Goal: Complete application form: Complete application form

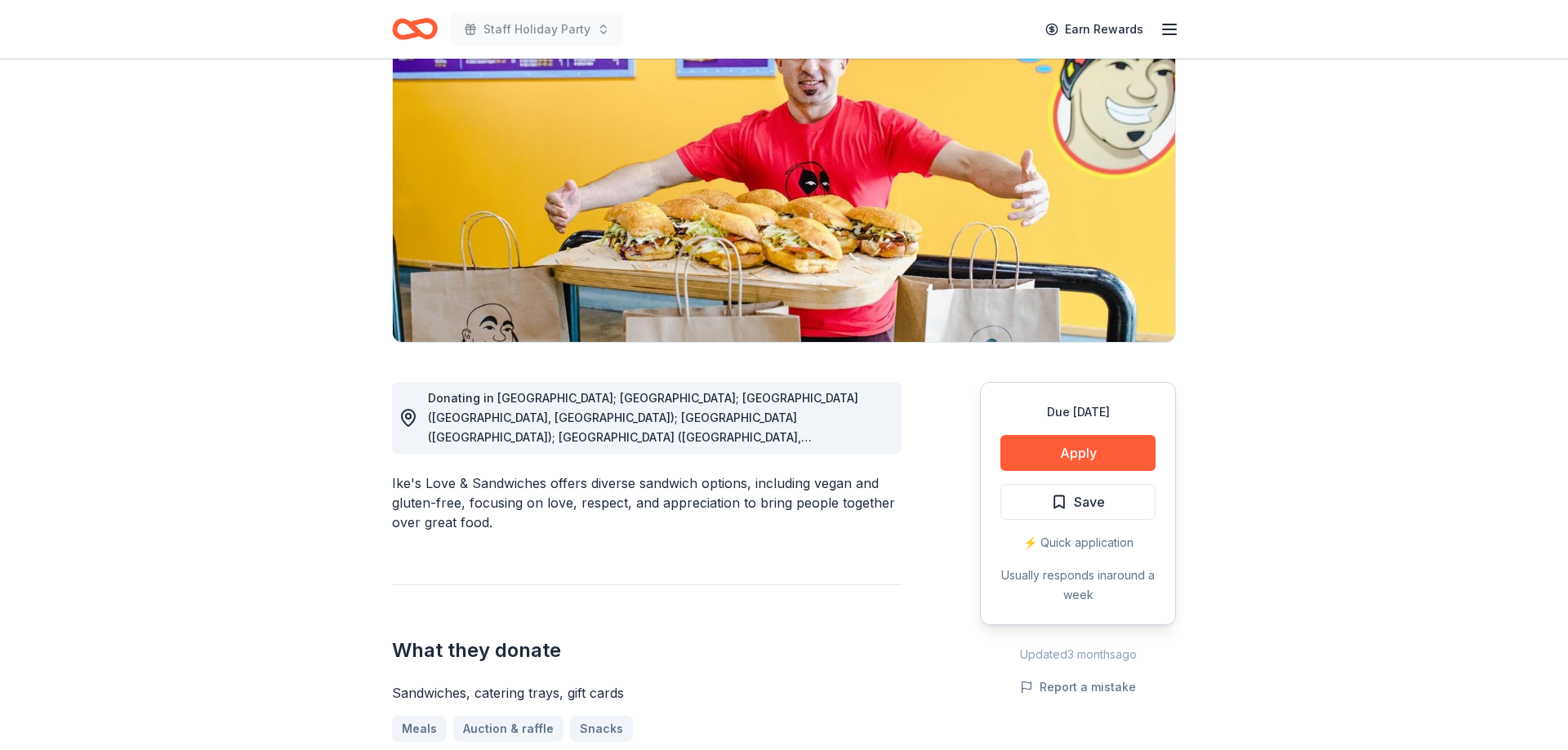
scroll to position [167, 0]
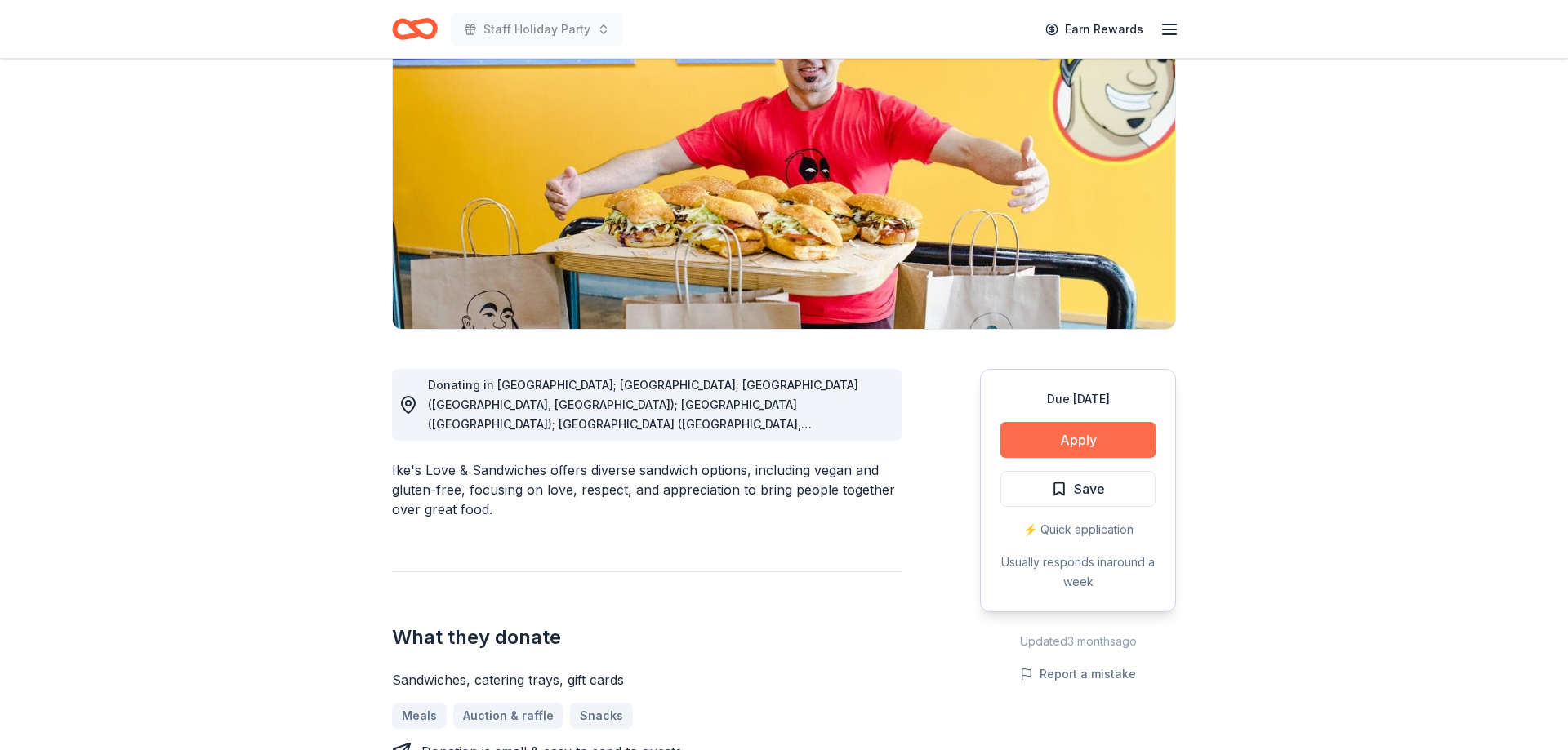
click at [1106, 440] on button "Apply" at bounding box center [1078, 440] width 155 height 36
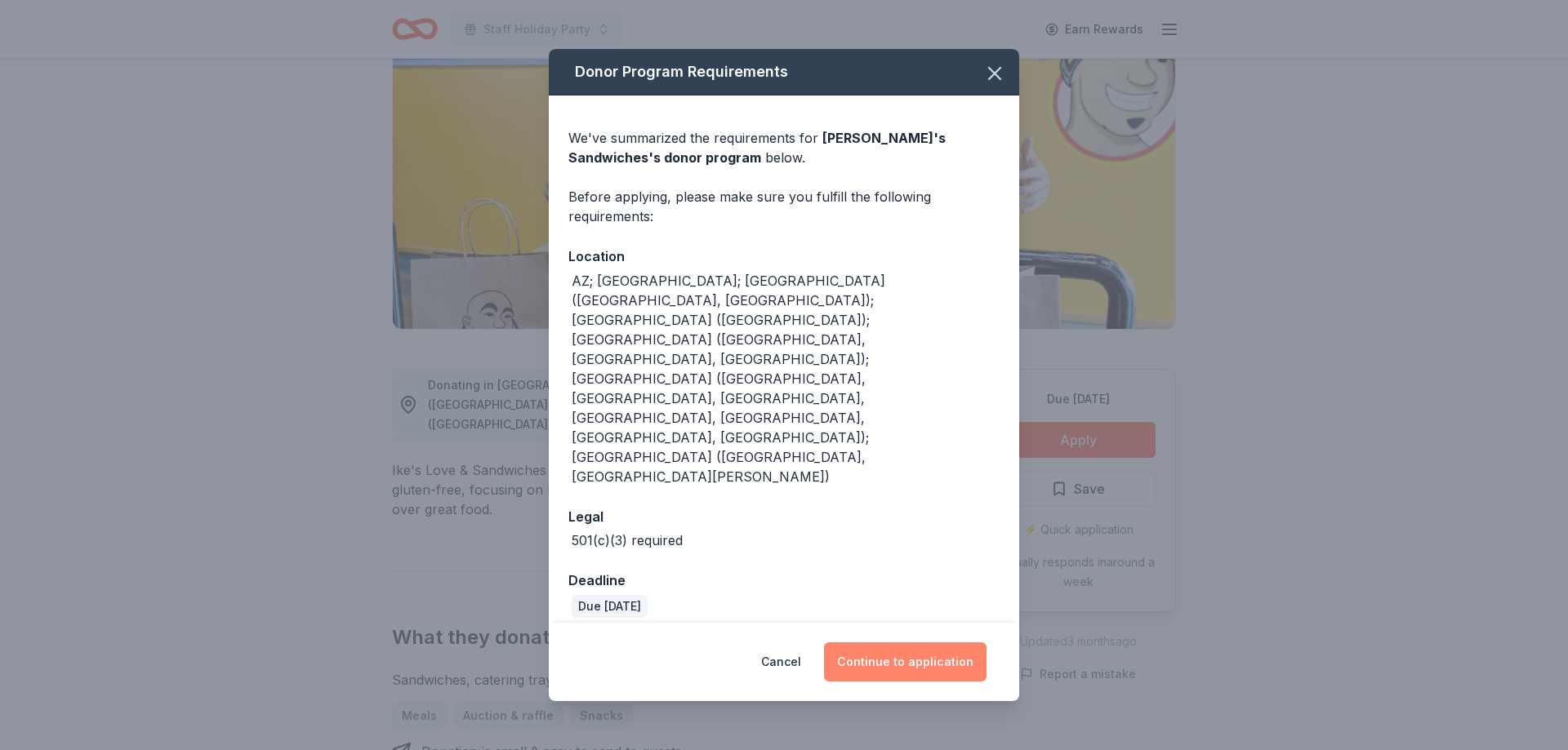
click at [907, 642] on button "Continue to application" at bounding box center [905, 662] width 162 height 39
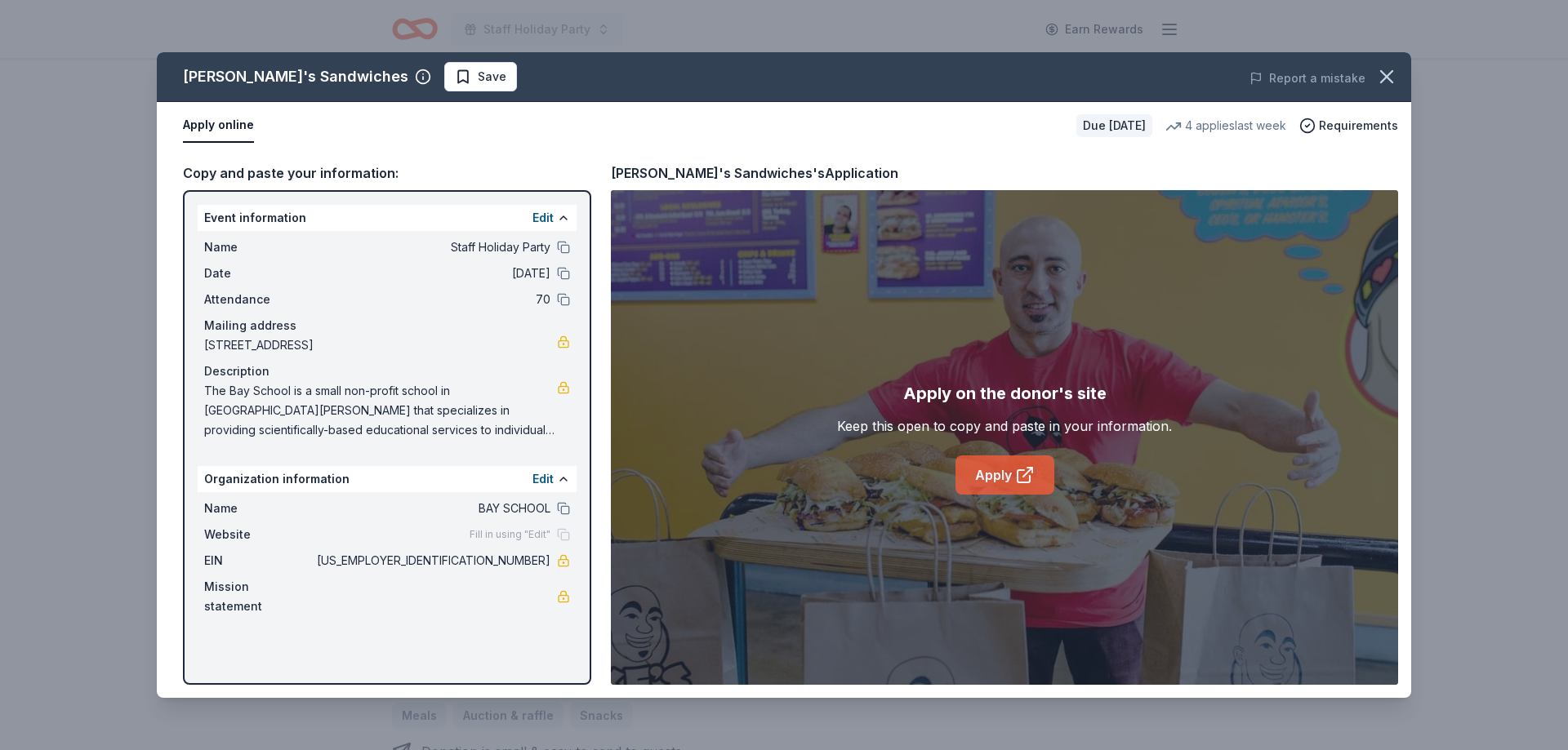
click at [1002, 487] on link "Apply" at bounding box center [1005, 476] width 99 height 39
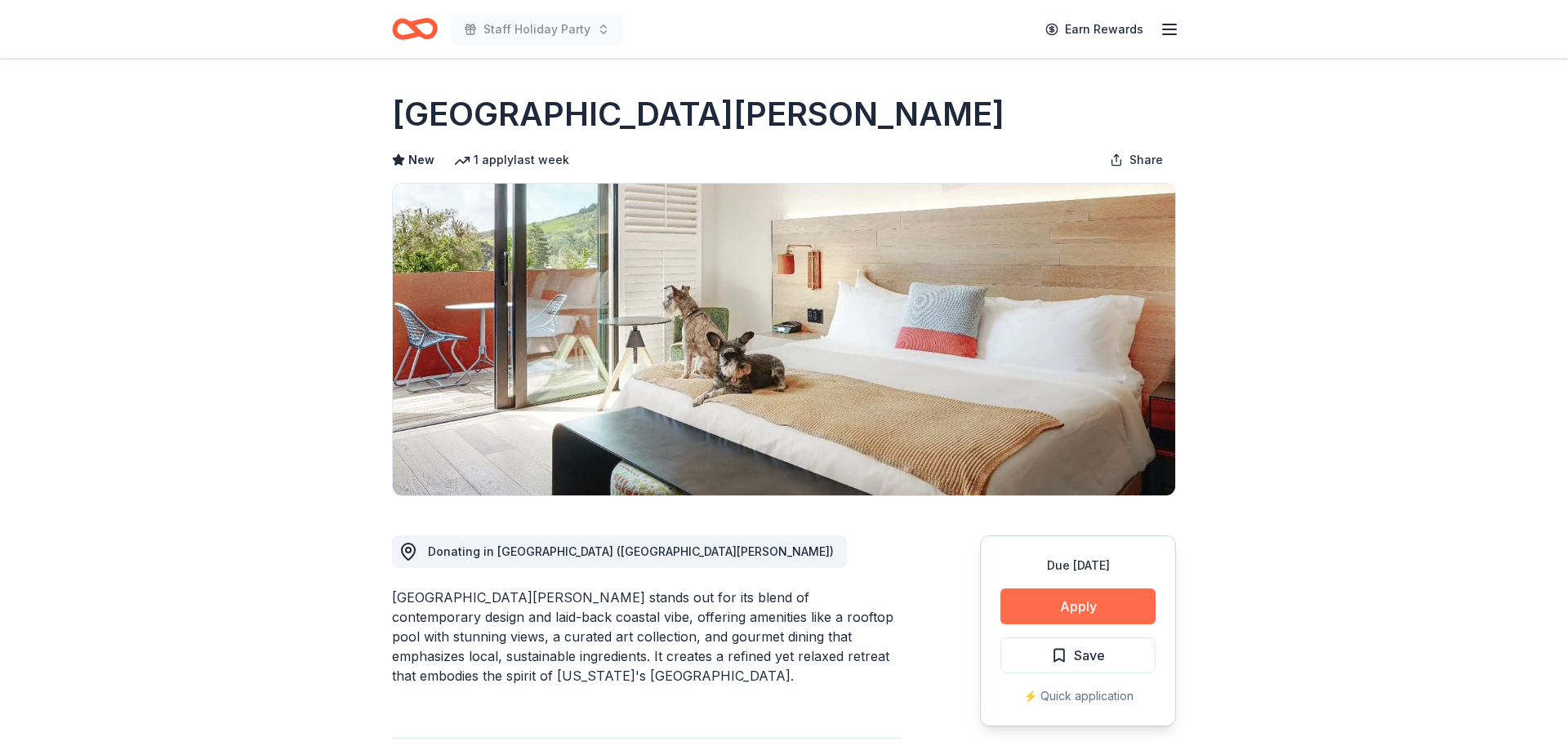
click at [1076, 608] on button "Apply" at bounding box center [1078, 607] width 155 height 36
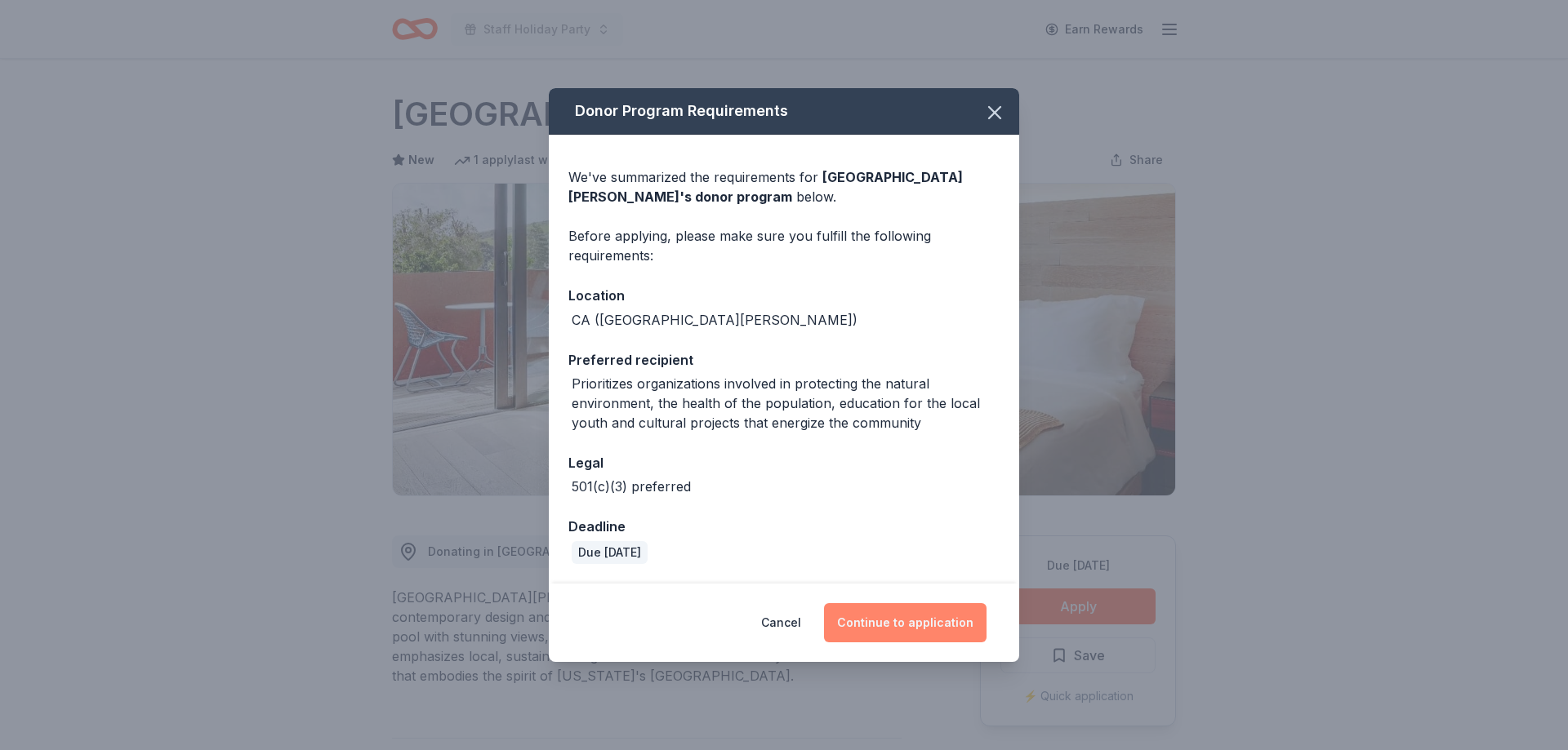
click at [910, 632] on button "Continue to application" at bounding box center [905, 623] width 162 height 39
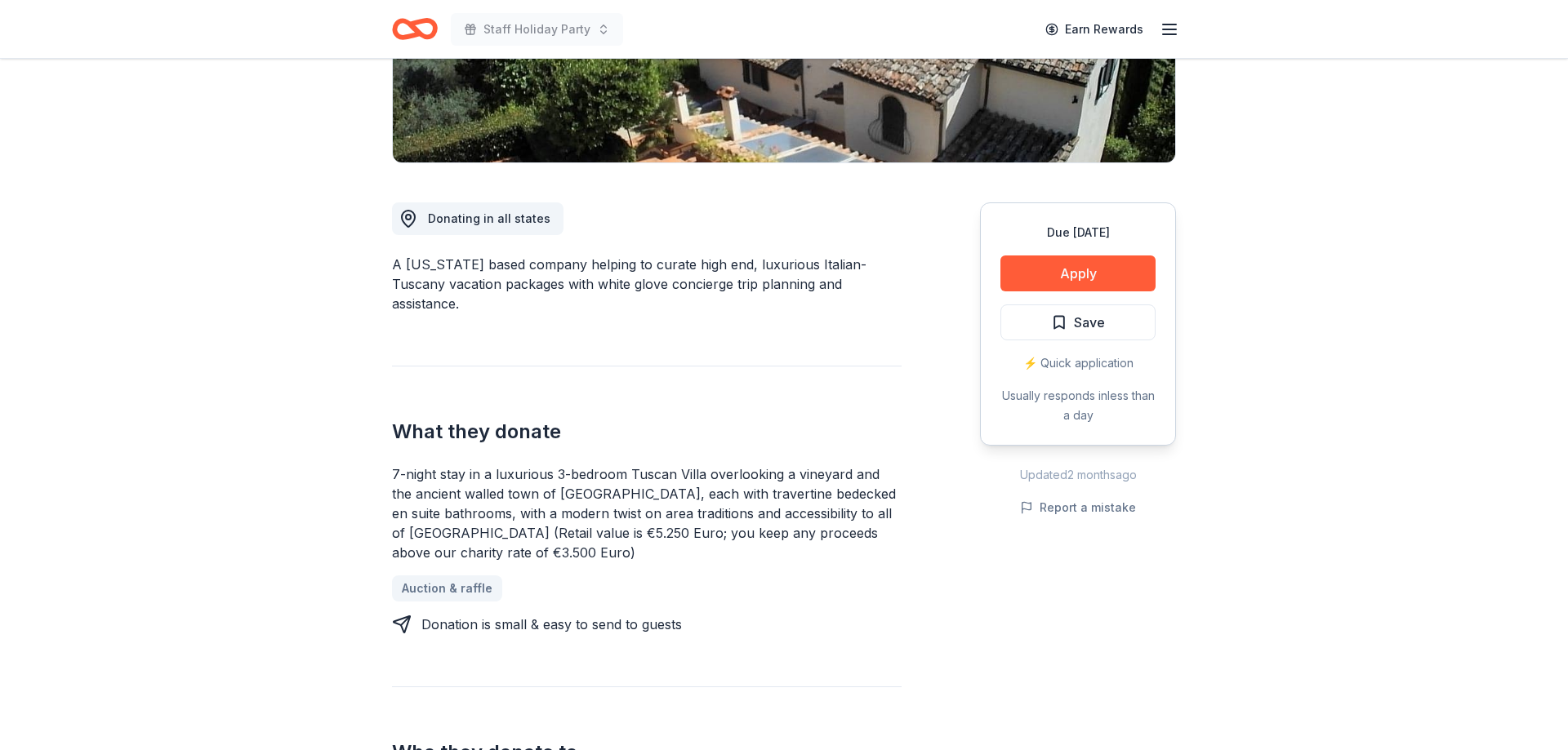
scroll to position [666, 0]
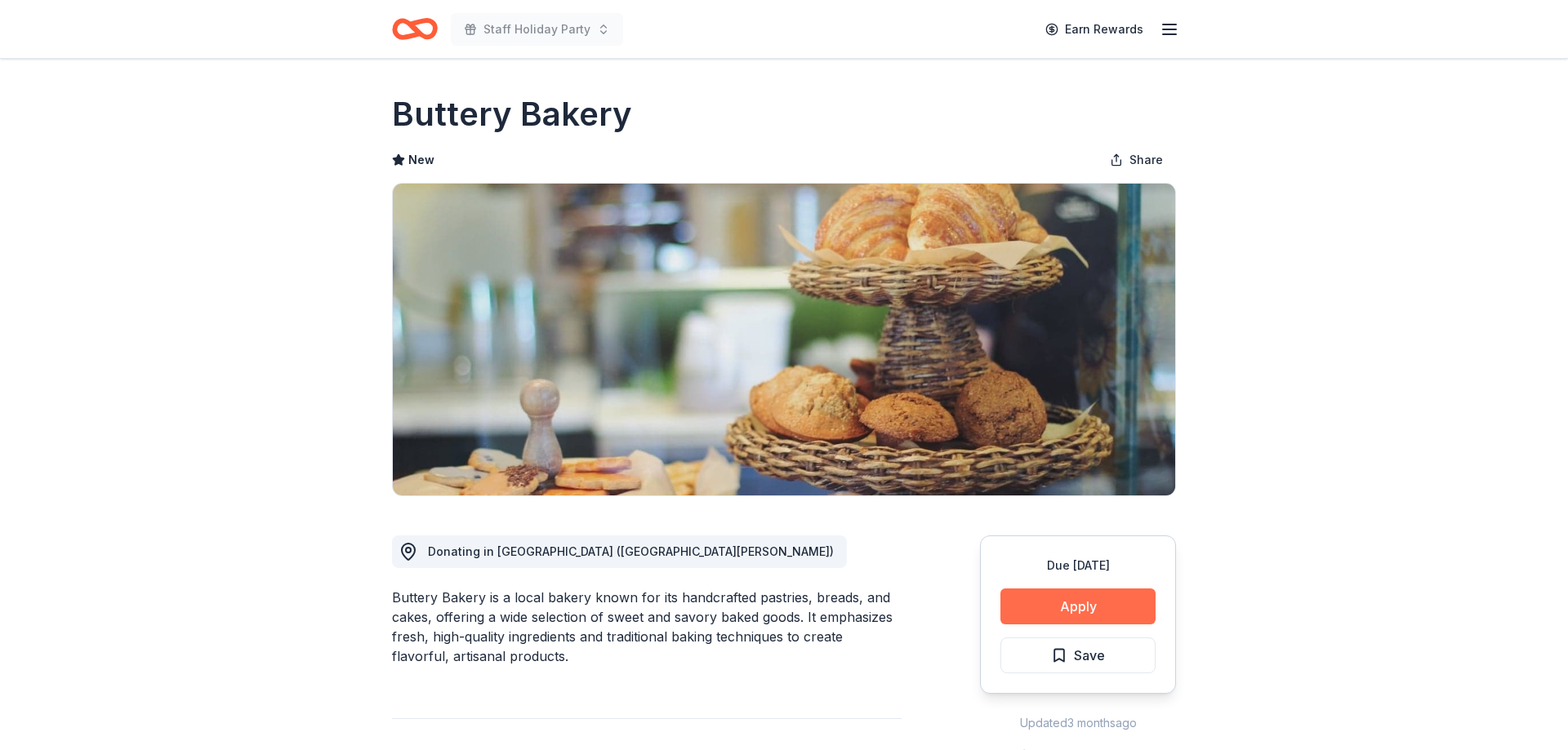
click at [1074, 603] on button "Apply" at bounding box center [1078, 607] width 155 height 36
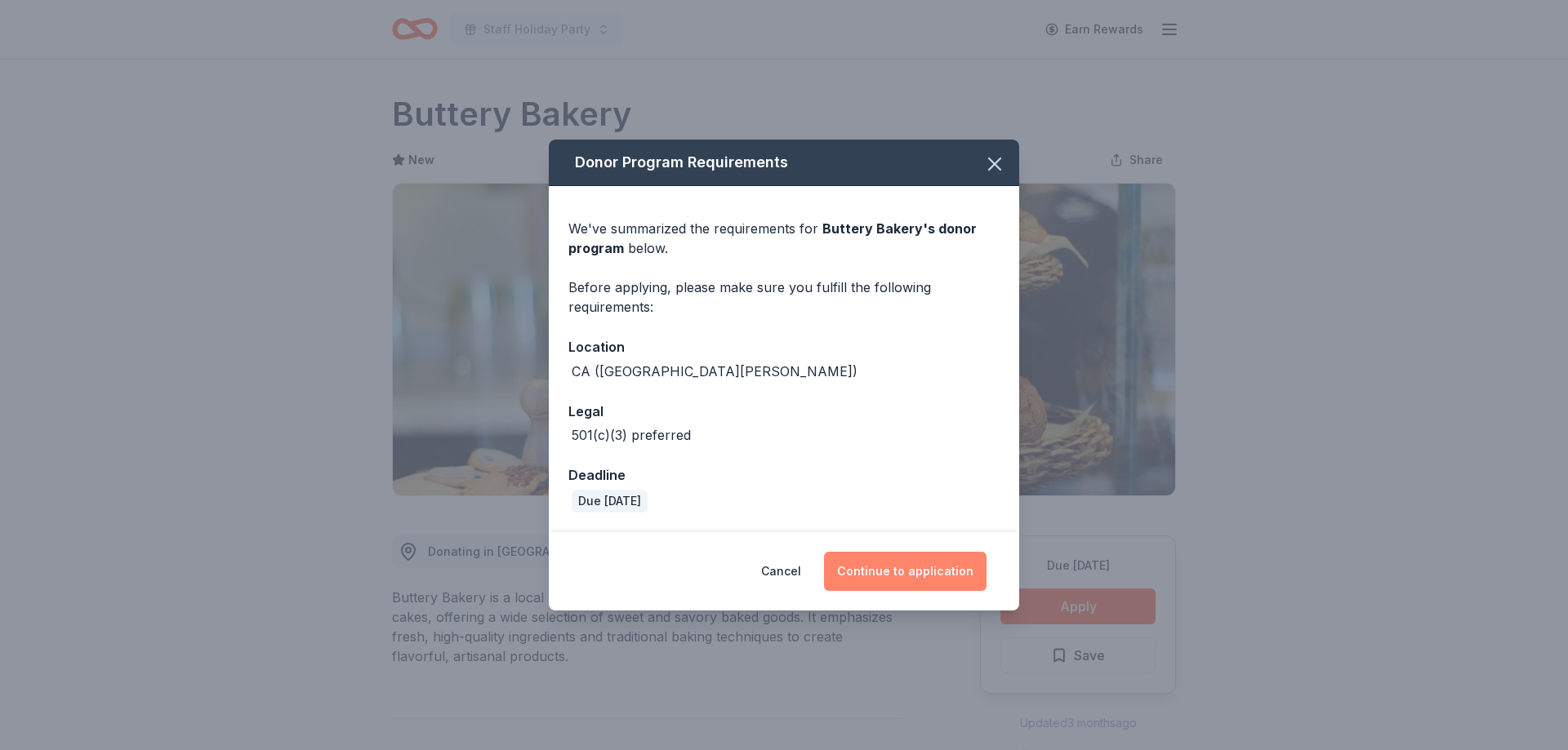
click at [927, 571] on button "Continue to application" at bounding box center [905, 572] width 162 height 39
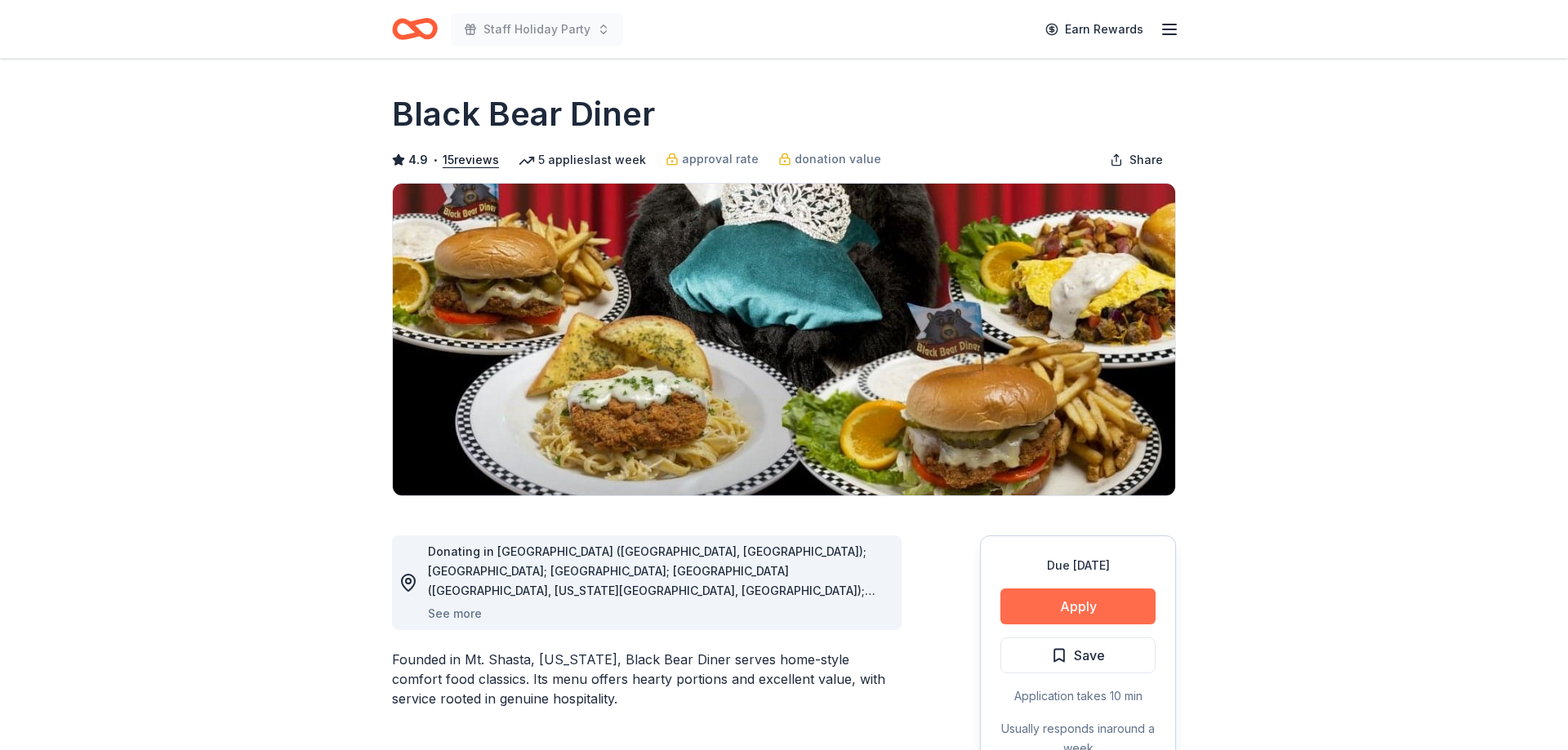
click at [1106, 603] on button "Apply" at bounding box center [1078, 607] width 155 height 36
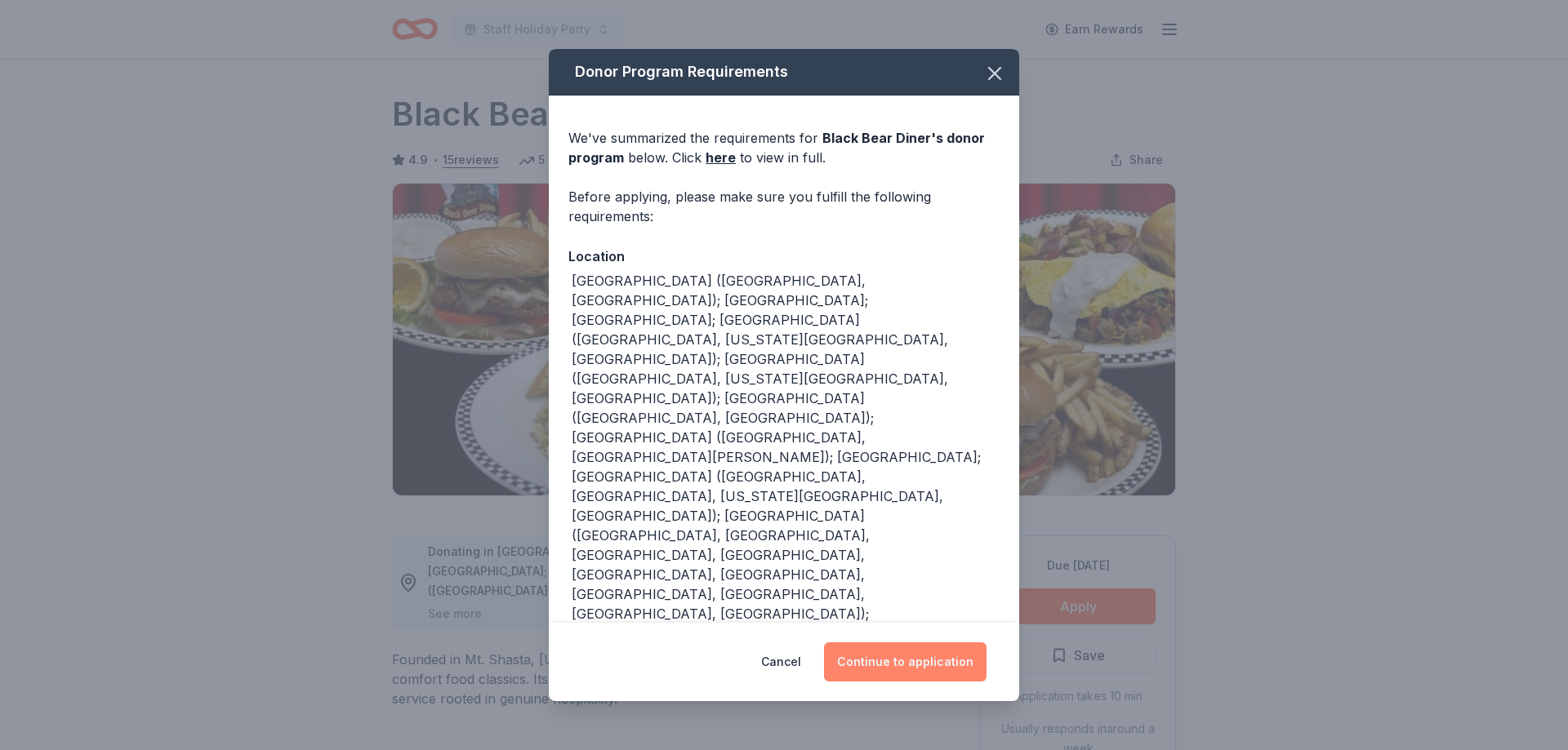
click at [890, 642] on button "Continue to application" at bounding box center [905, 662] width 162 height 39
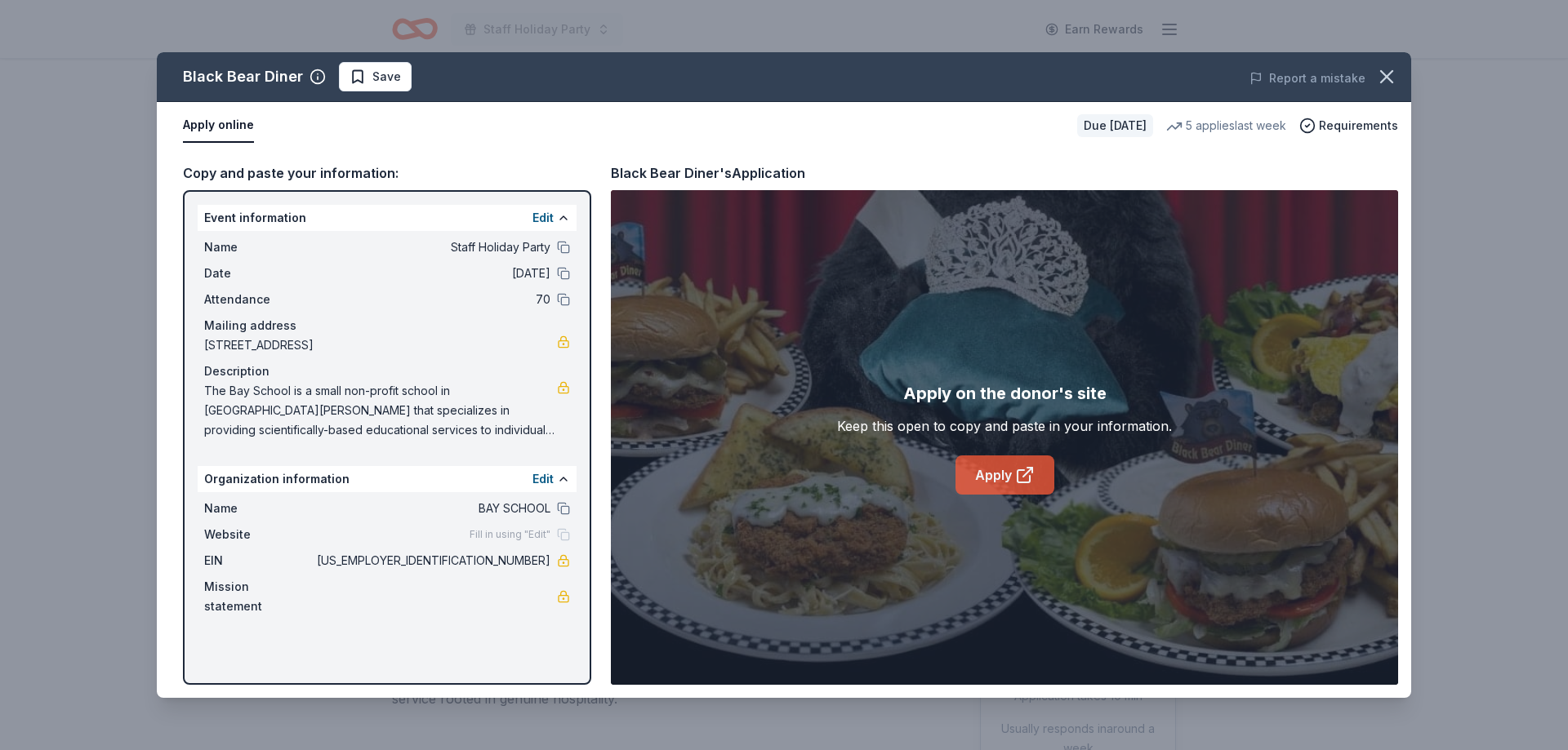
click at [981, 480] on link "Apply" at bounding box center [1005, 476] width 99 height 39
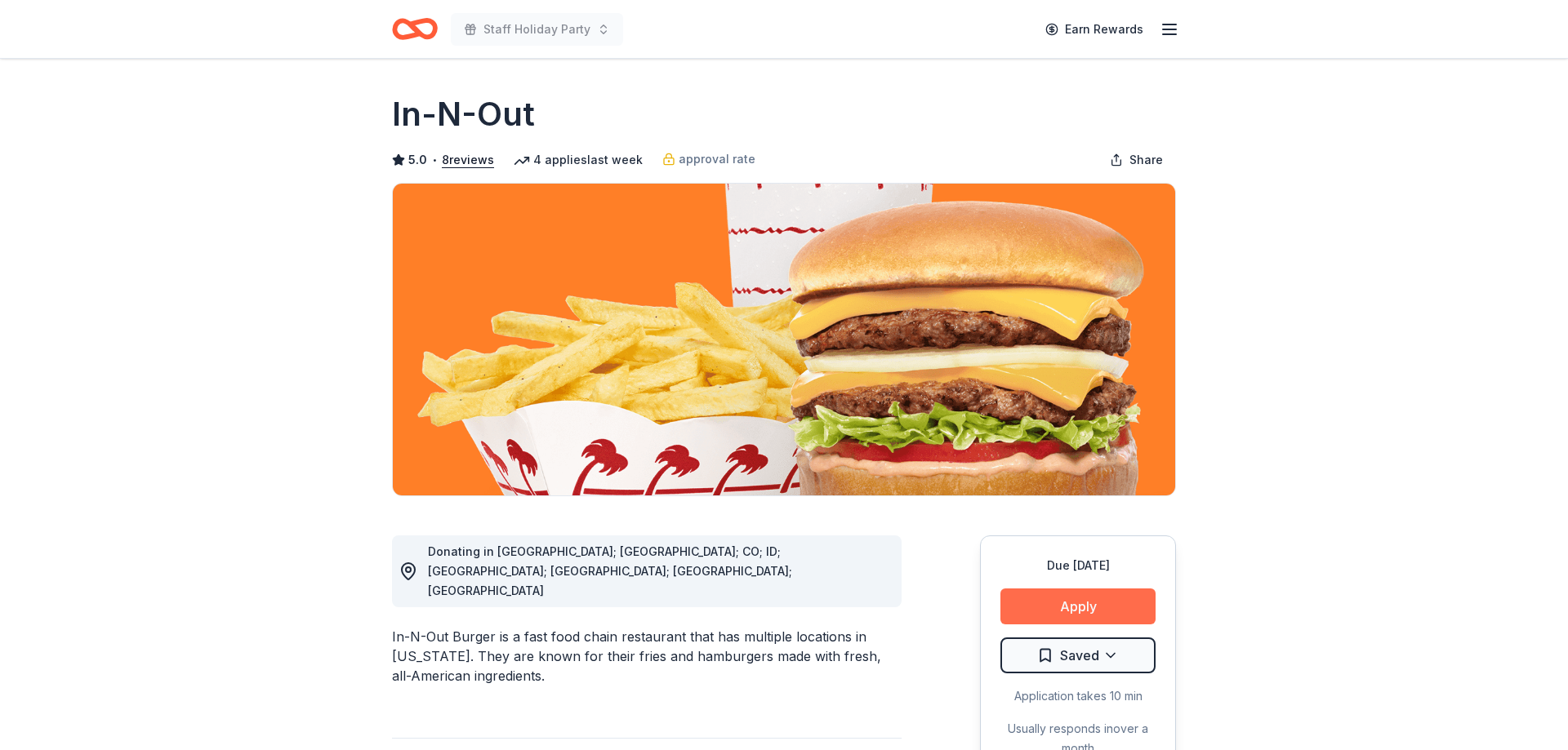
click at [1078, 607] on button "Apply" at bounding box center [1078, 607] width 155 height 36
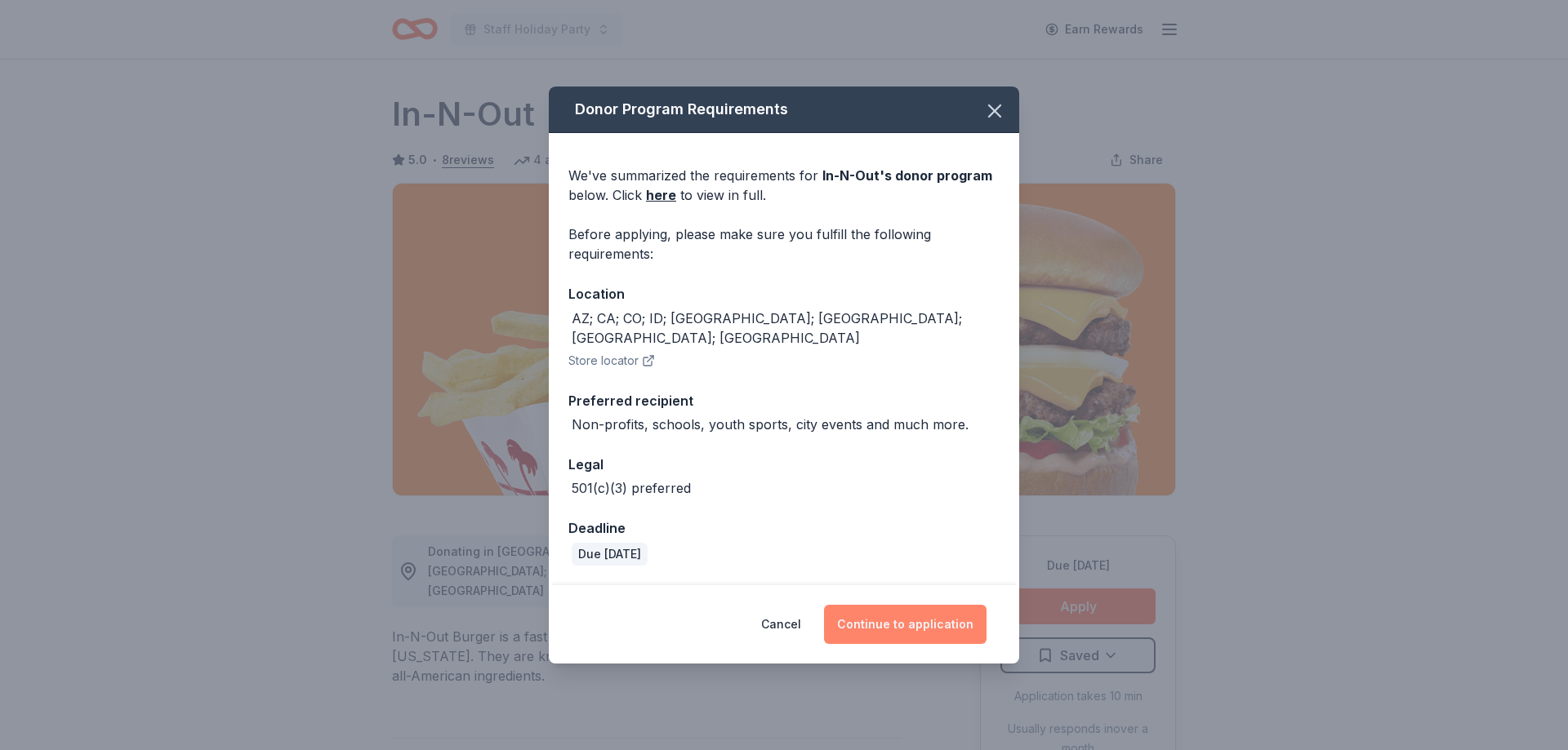
click at [904, 624] on button "Continue to application" at bounding box center [905, 624] width 162 height 39
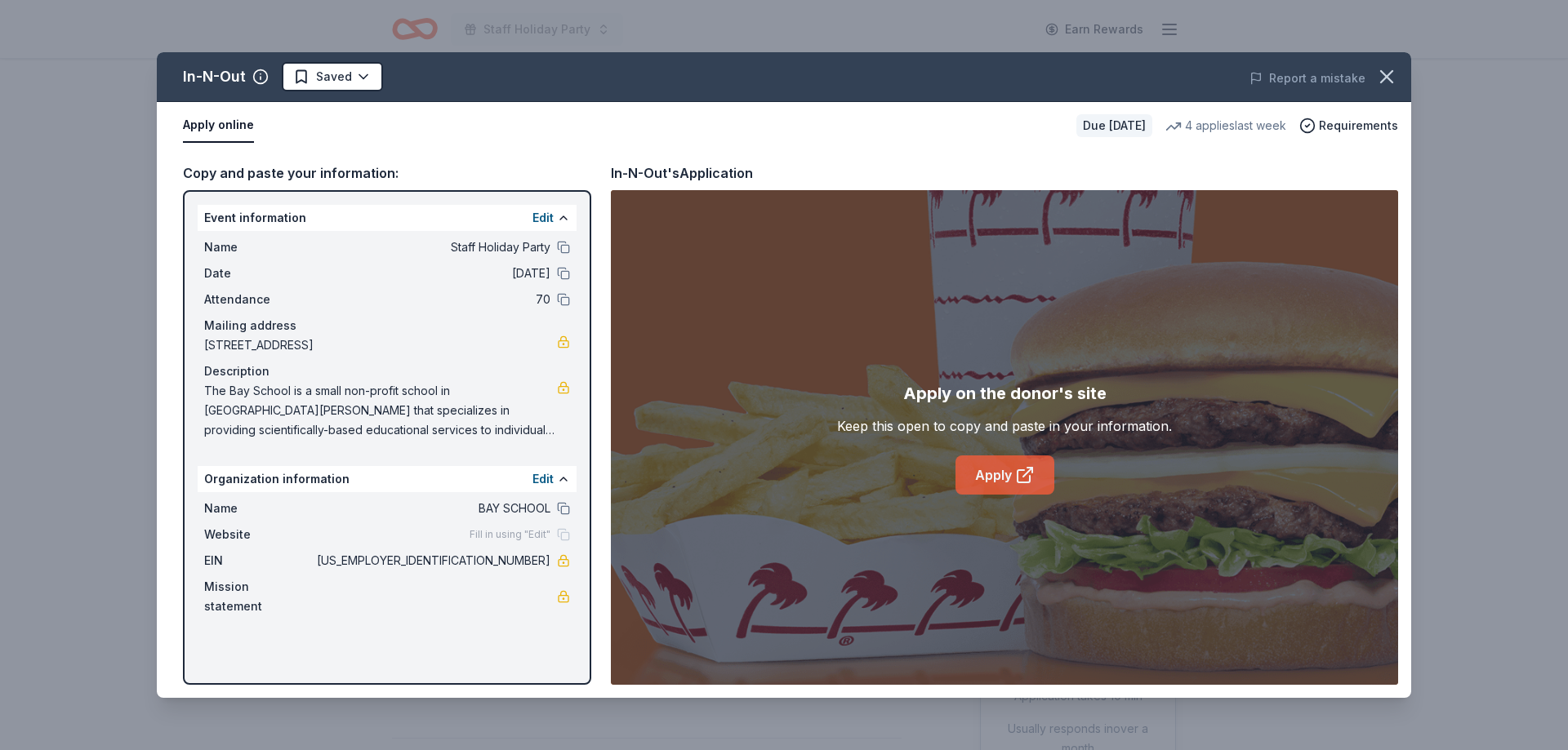
click at [988, 493] on link "Apply" at bounding box center [1005, 476] width 99 height 39
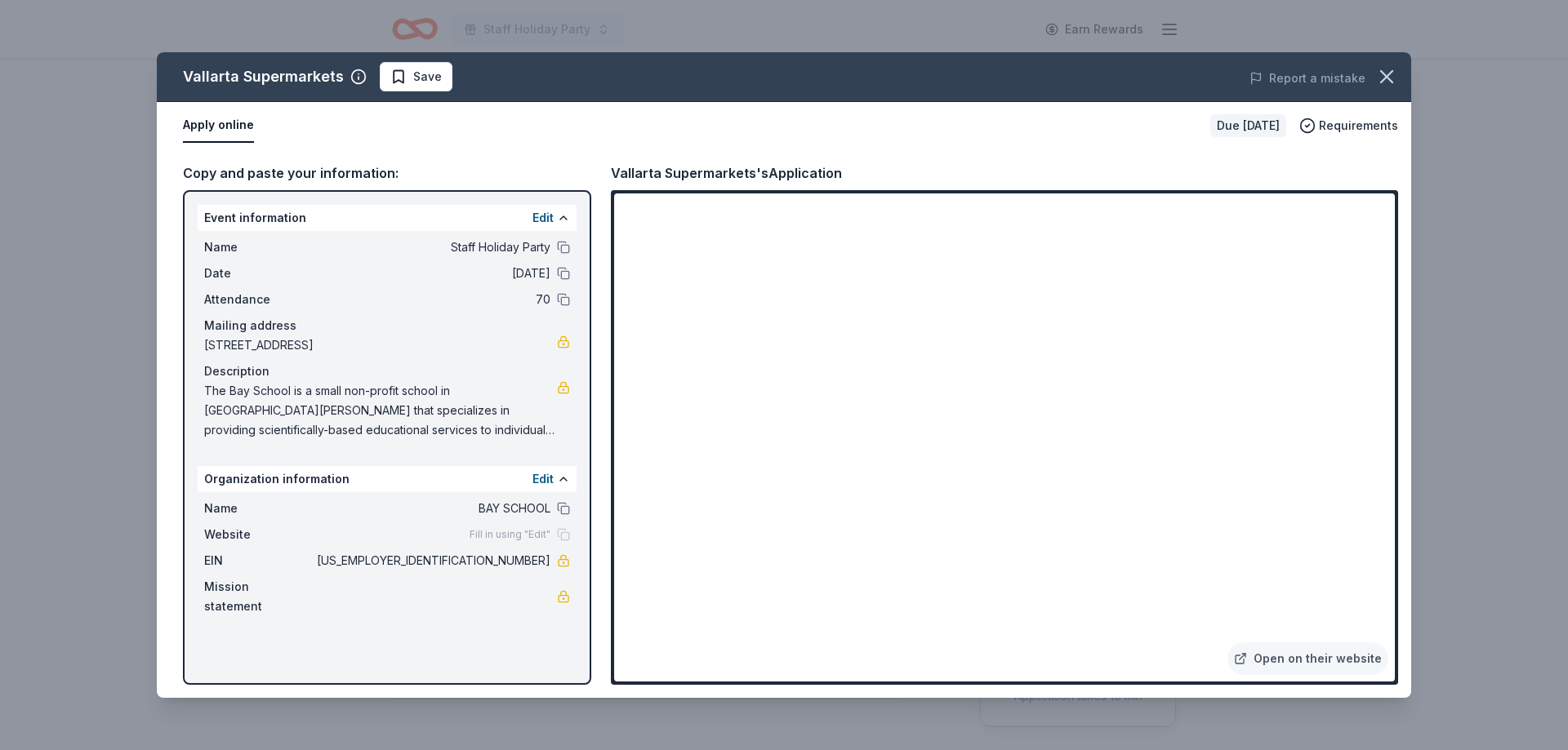
click at [1420, 554] on div "Vallarta Supermarkets Save Report a mistake Apply online Due [DATE] Requirement…" at bounding box center [784, 375] width 1568 height 750
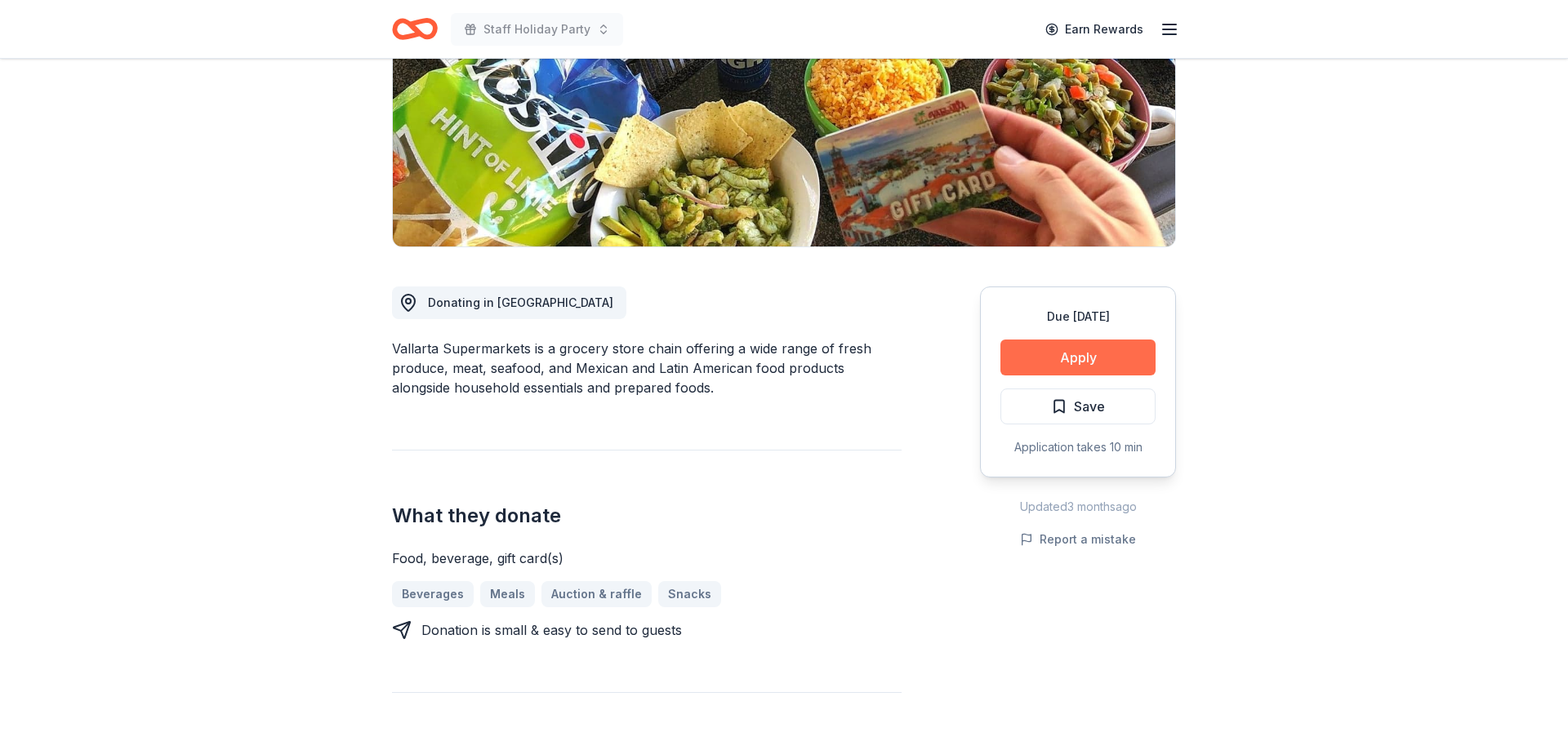
scroll to position [250, 0]
click at [1102, 347] on button "Apply" at bounding box center [1078, 356] width 155 height 36
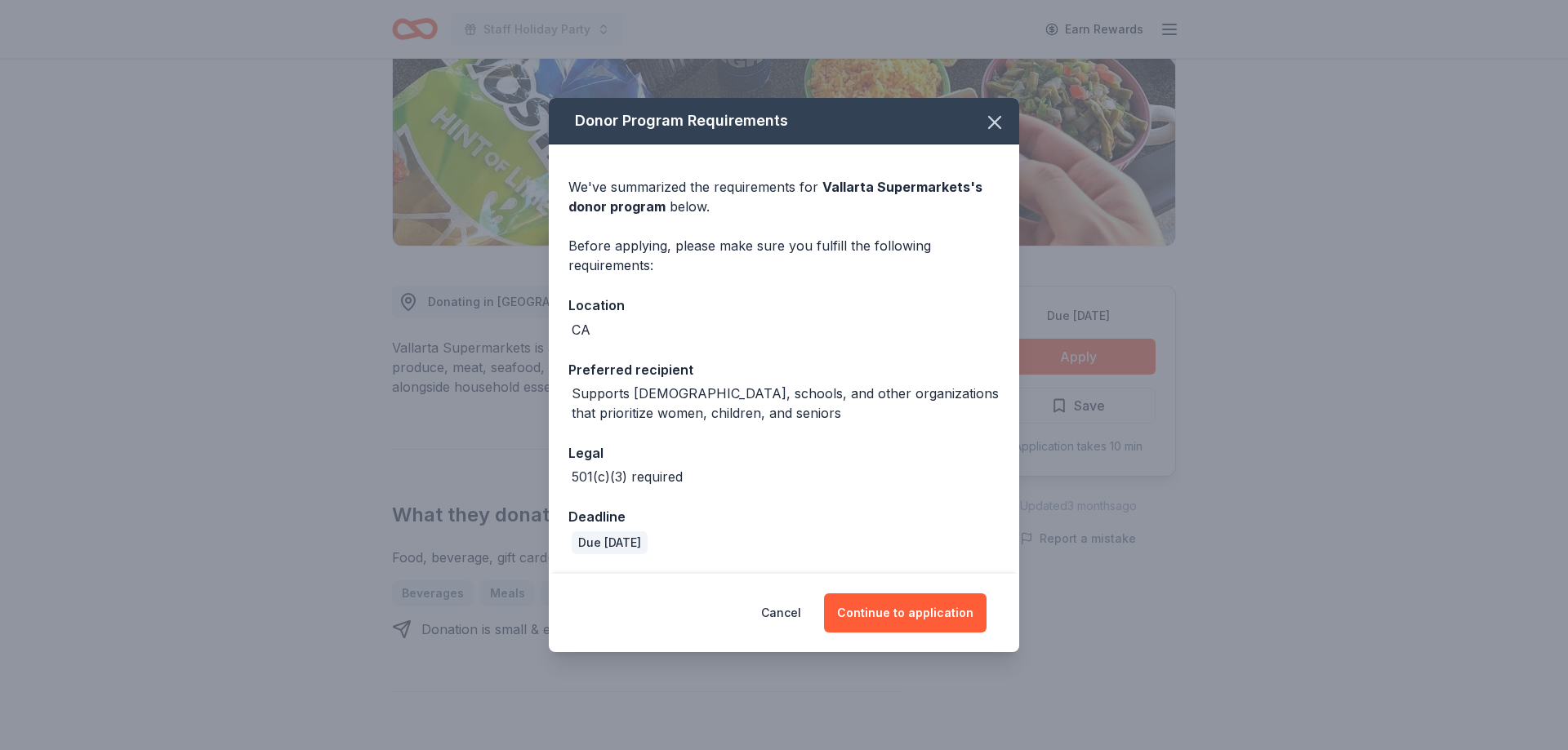
click at [912, 632] on div "Cancel Continue to application" at bounding box center [784, 613] width 470 height 78
click at [919, 615] on button "Continue to application" at bounding box center [905, 613] width 162 height 39
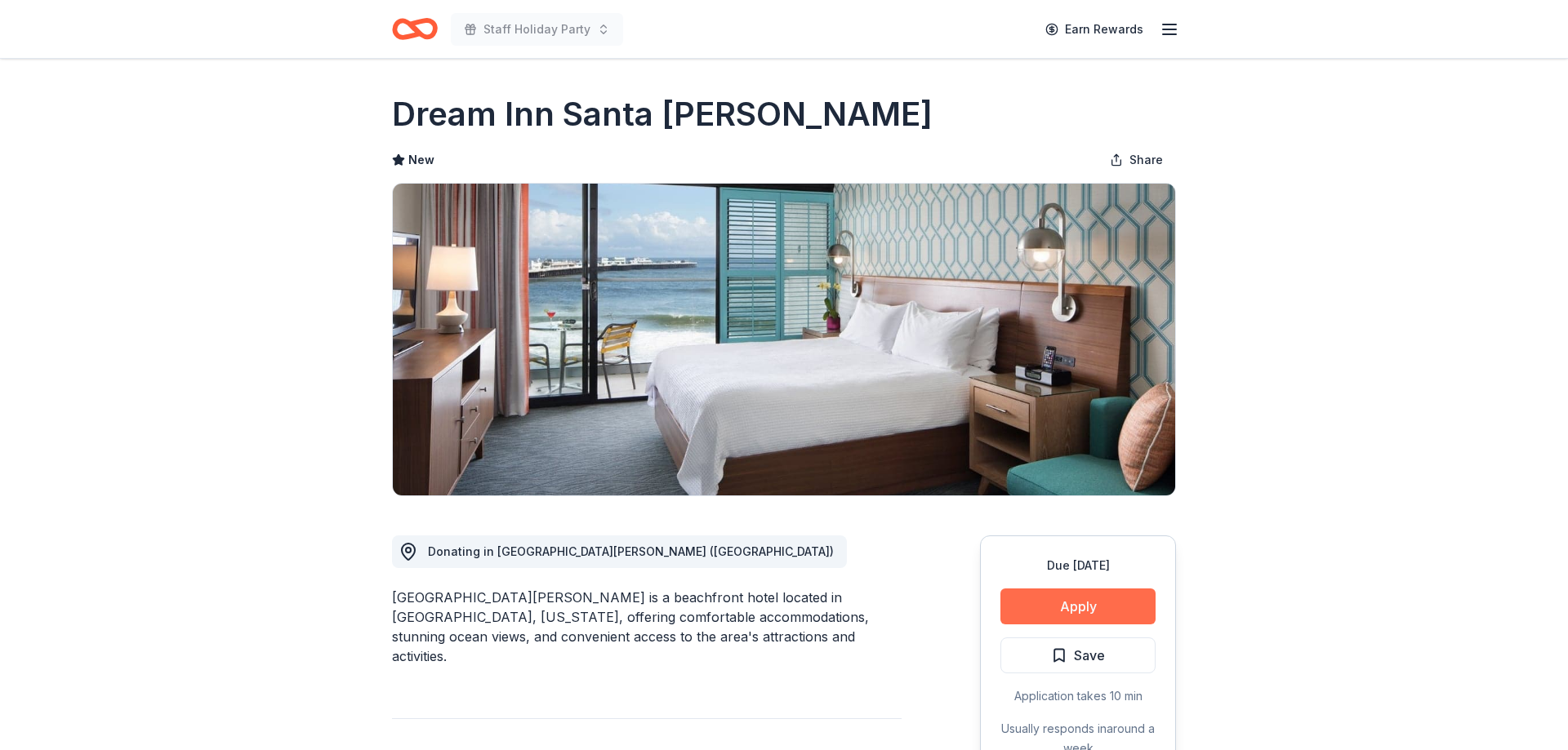
click at [1104, 608] on button "Apply" at bounding box center [1078, 607] width 155 height 36
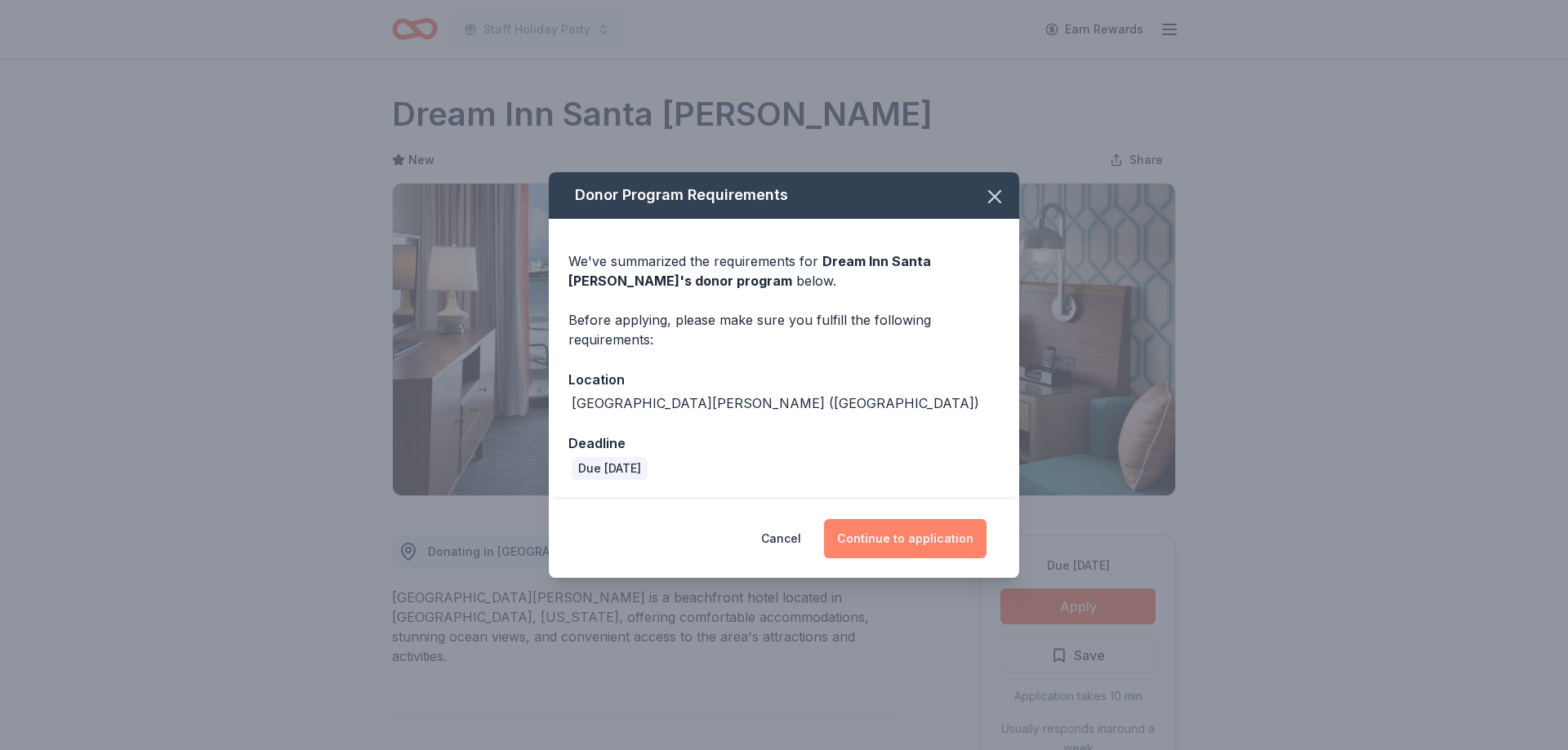
click at [956, 550] on button "Continue to application" at bounding box center [905, 539] width 162 height 39
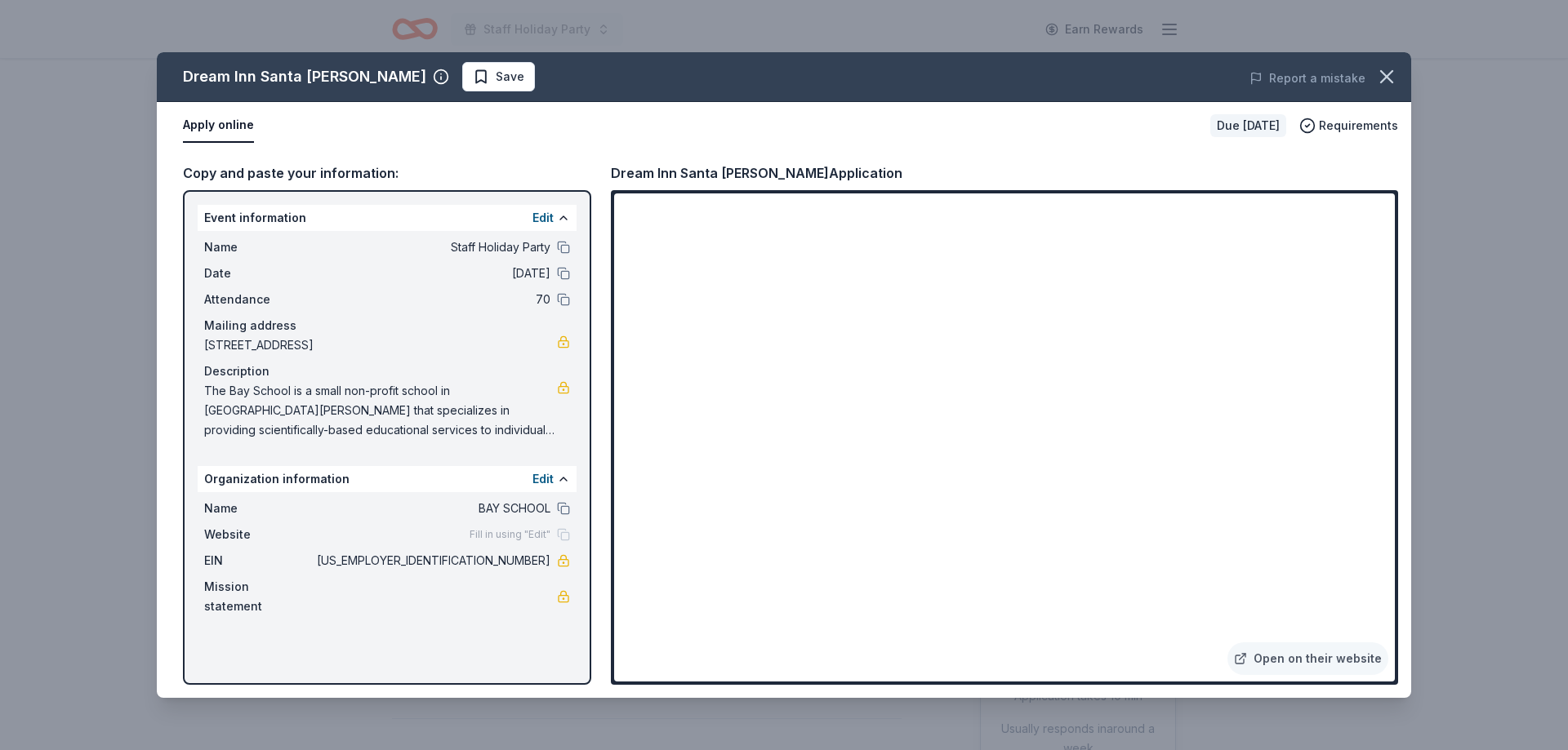
drag, startPoint x: 1129, startPoint y: 142, endPoint x: 1133, endPoint y: 96, distance: 46.2
click at [1133, 96] on div "Dream Inn Santa Cruz Save Report a mistake Apply online Due in 56 days Requirem…" at bounding box center [784, 375] width 1254 height 646
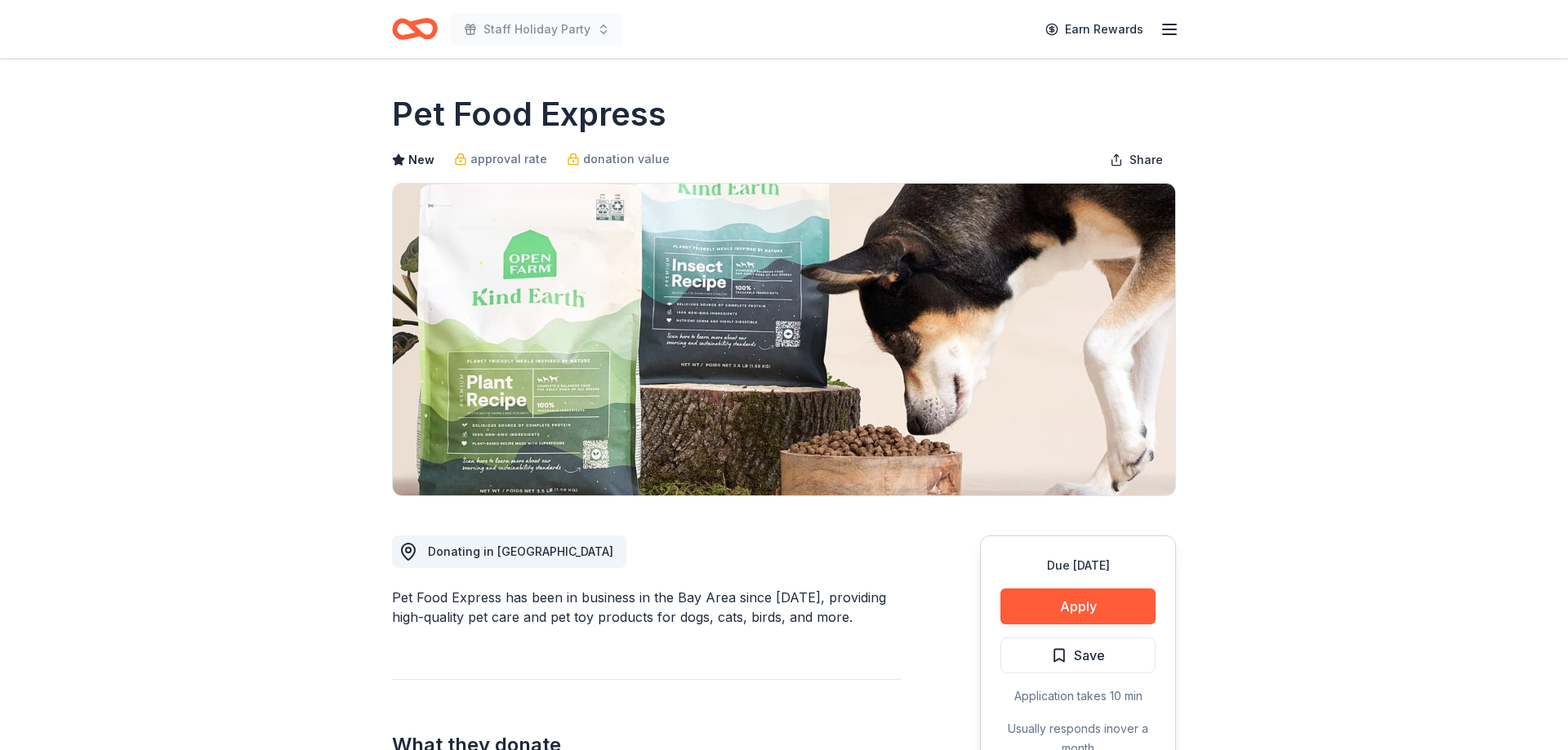
scroll to position [167, 0]
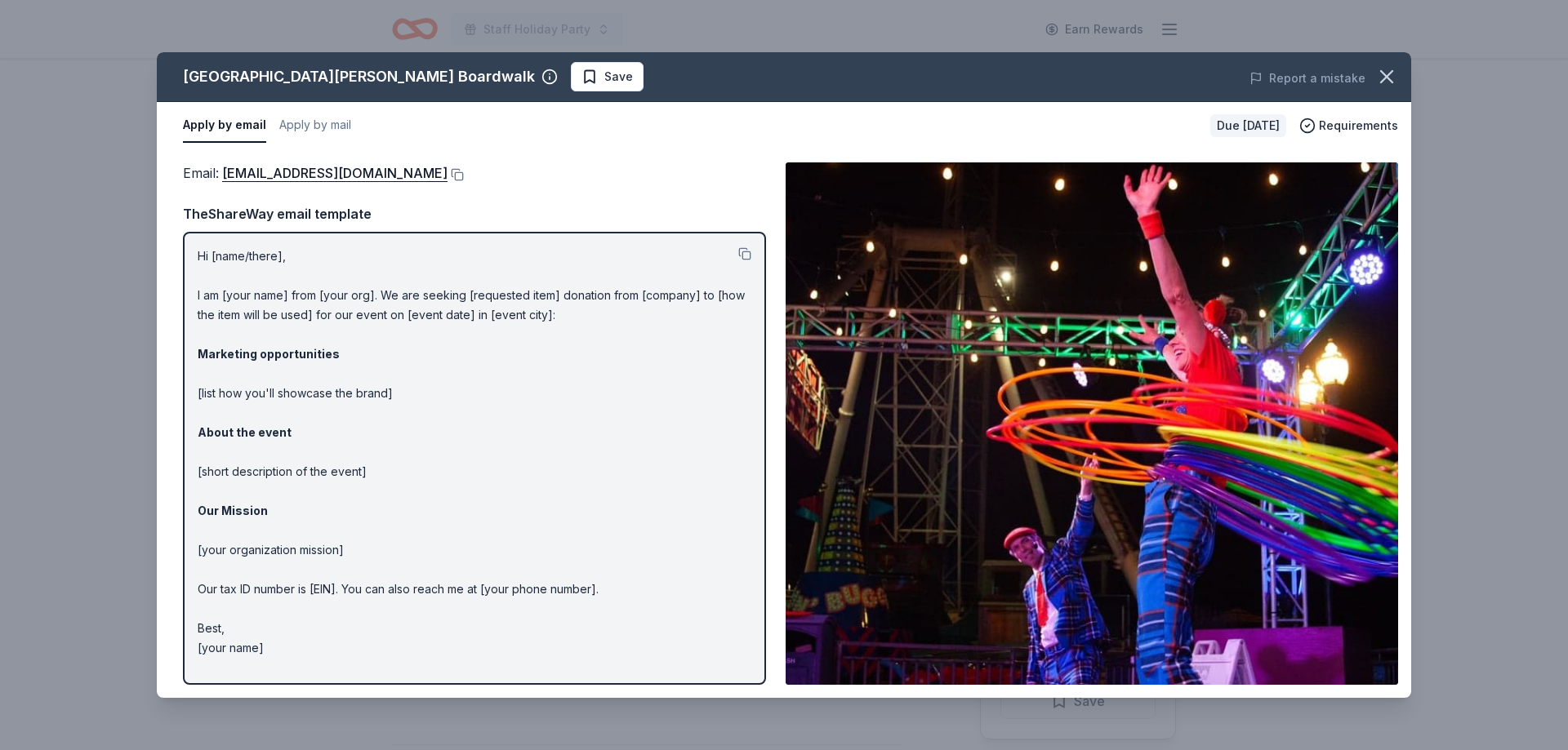
scroll to position [167, 0]
